Goal: Information Seeking & Learning: Learn about a topic

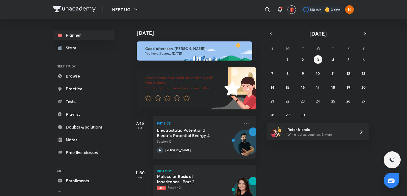
click at [193, 178] on h5 "Molecular Basis of Inheritance- Part 2" at bounding box center [190, 178] width 66 height 11
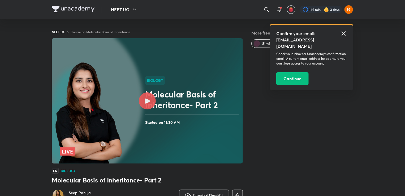
click at [147, 100] on icon at bounding box center [147, 100] width 5 height 5
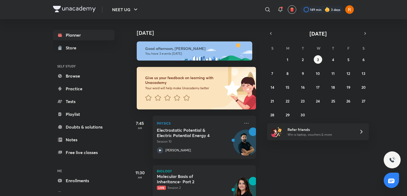
click at [173, 178] on h5 "Molecular Basis of Inheritance- Part 2" at bounding box center [190, 178] width 66 height 11
